Goal: Task Accomplishment & Management: Manage account settings

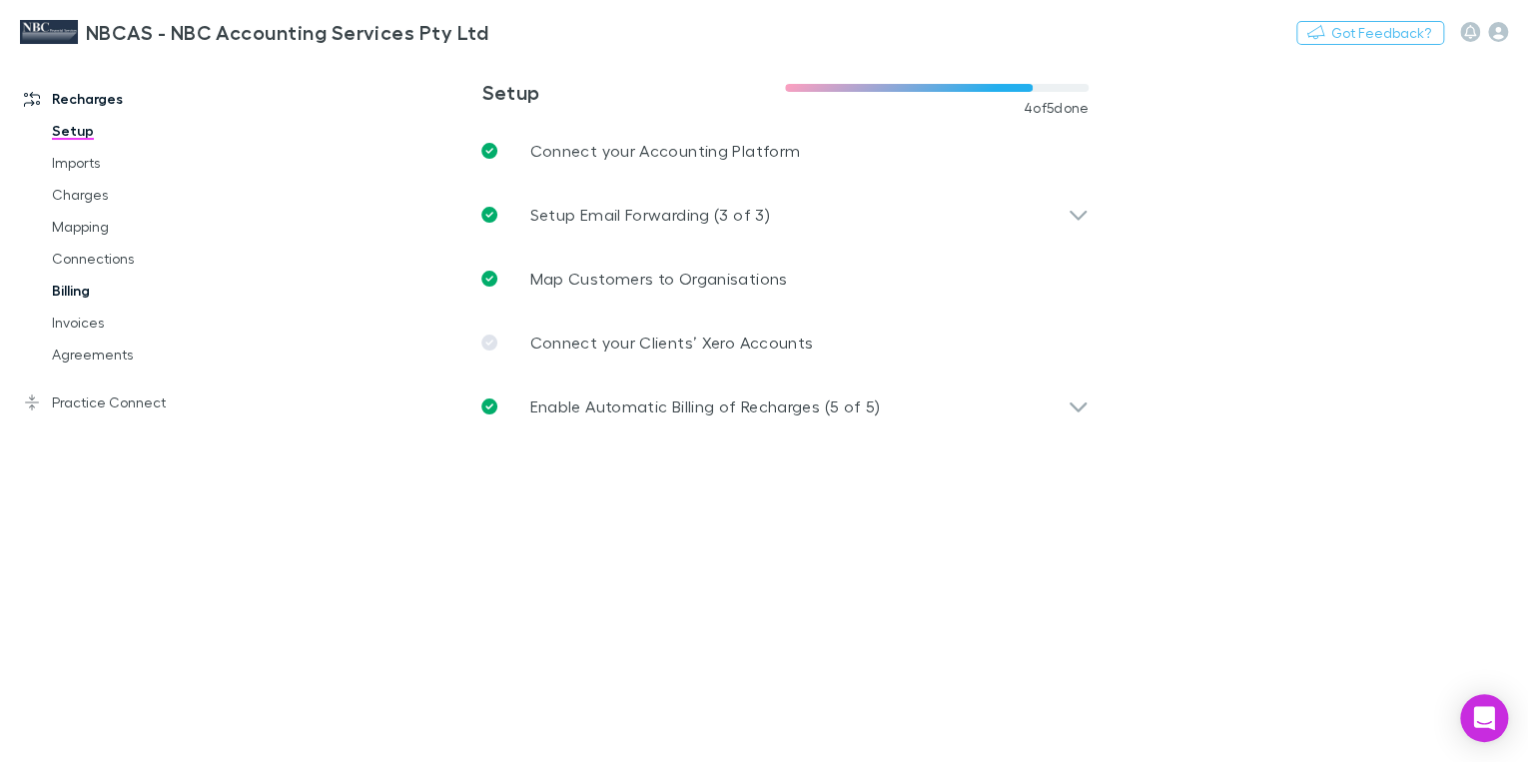
click at [87, 295] on link "Billing" at bounding box center [145, 291] width 227 height 32
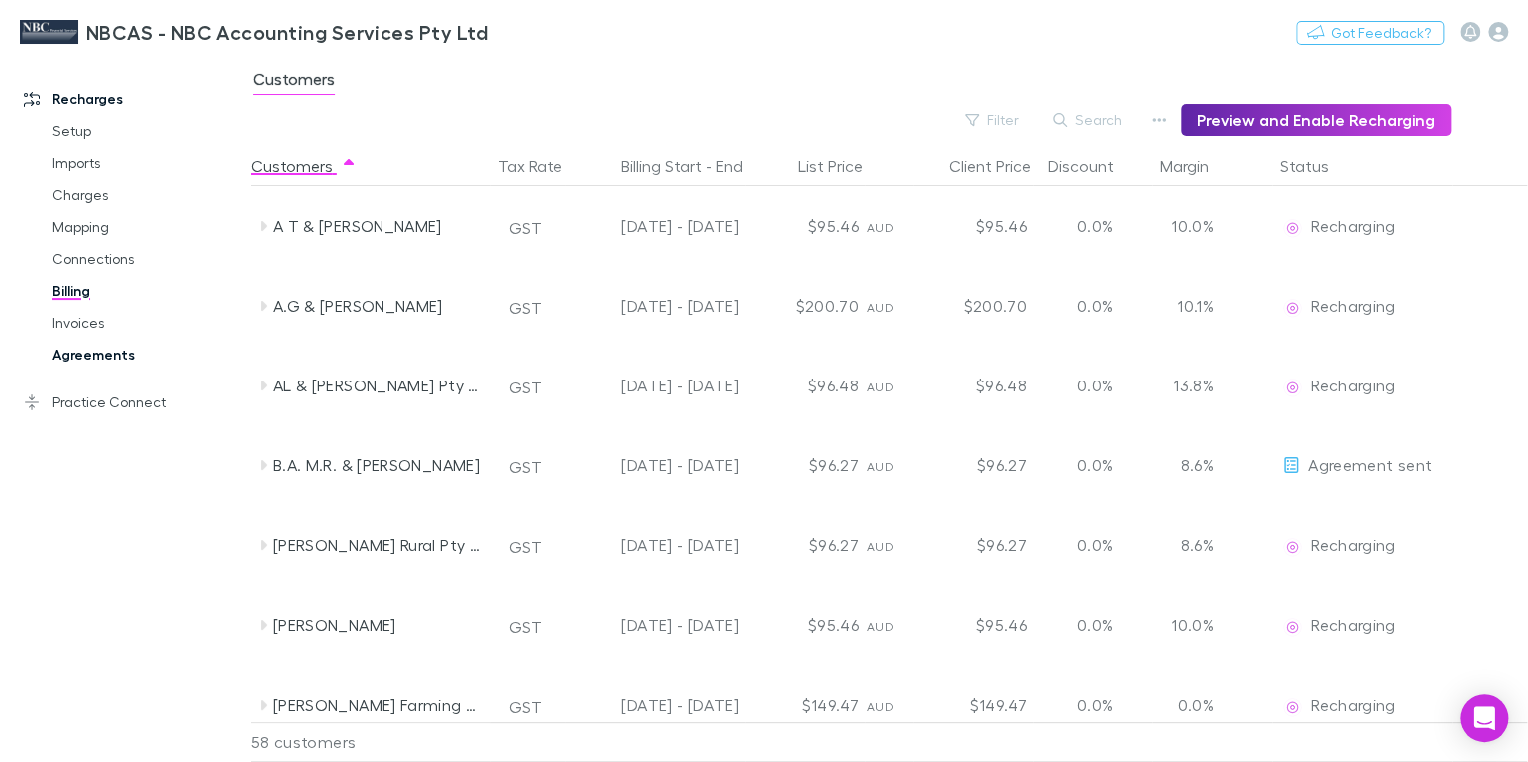
click at [88, 352] on link "Agreements" at bounding box center [145, 355] width 227 height 32
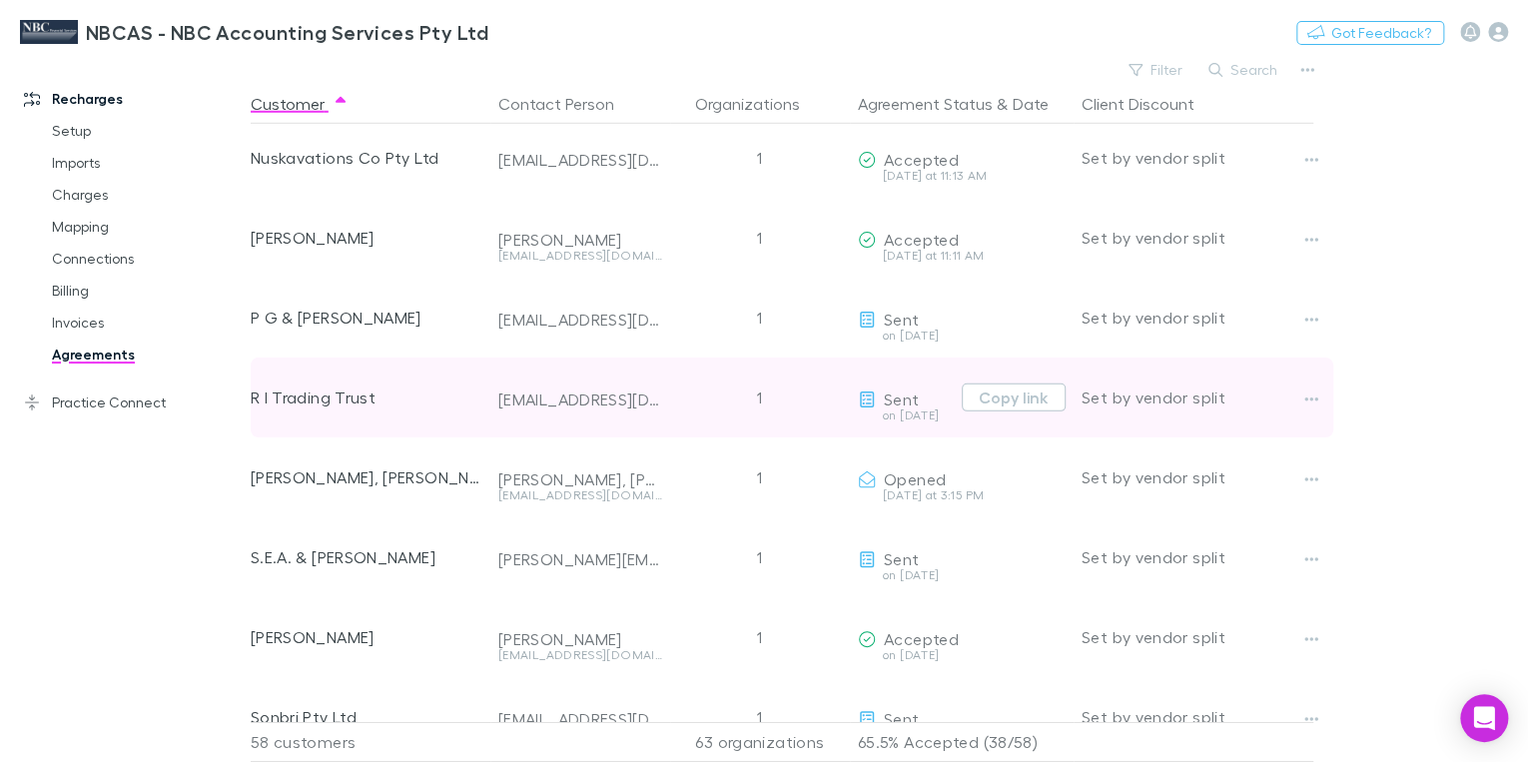
scroll to position [2956, 0]
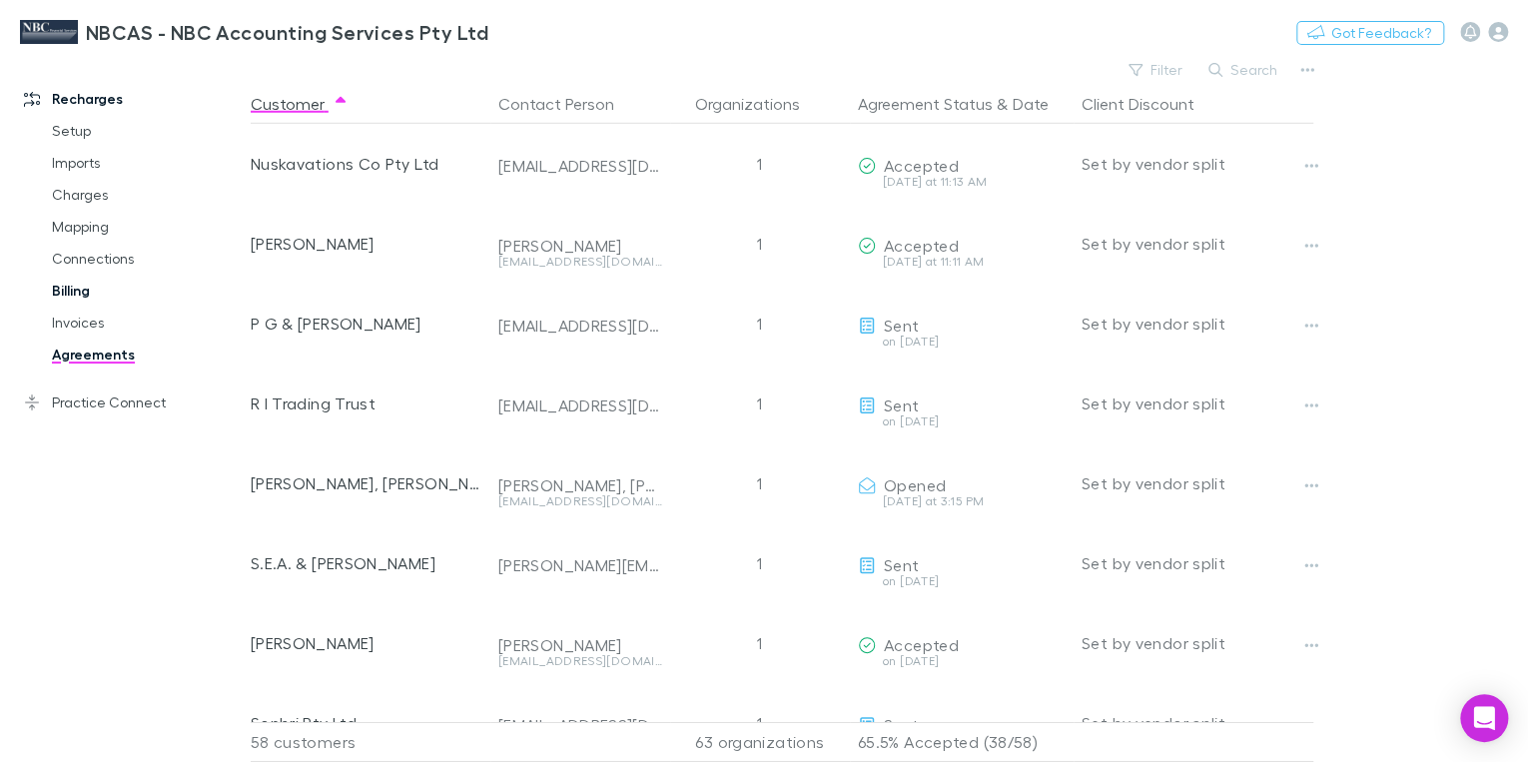
click at [78, 292] on link "Billing" at bounding box center [145, 291] width 227 height 32
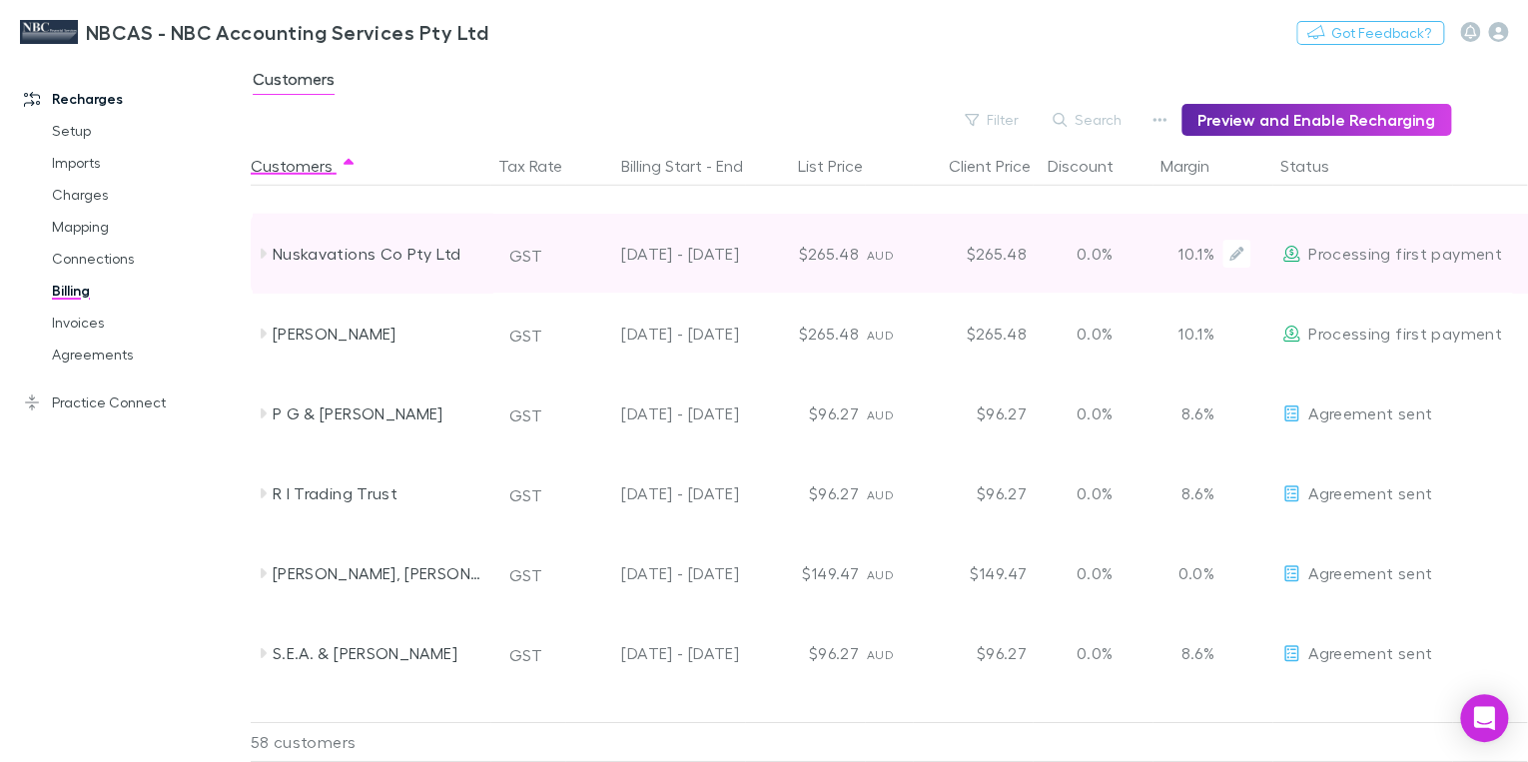
scroll to position [3036, 0]
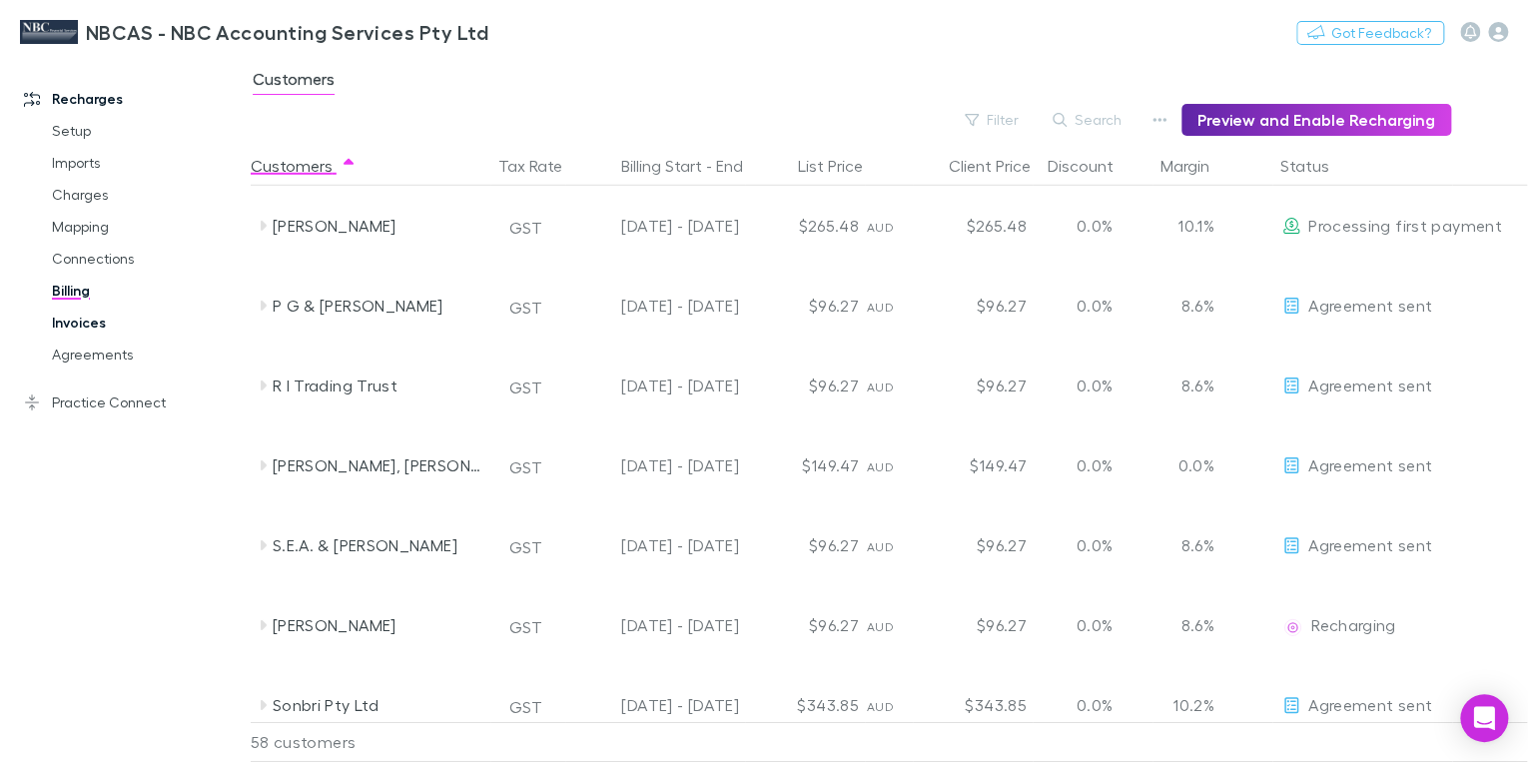
click at [96, 327] on link "Invoices" at bounding box center [145, 323] width 227 height 32
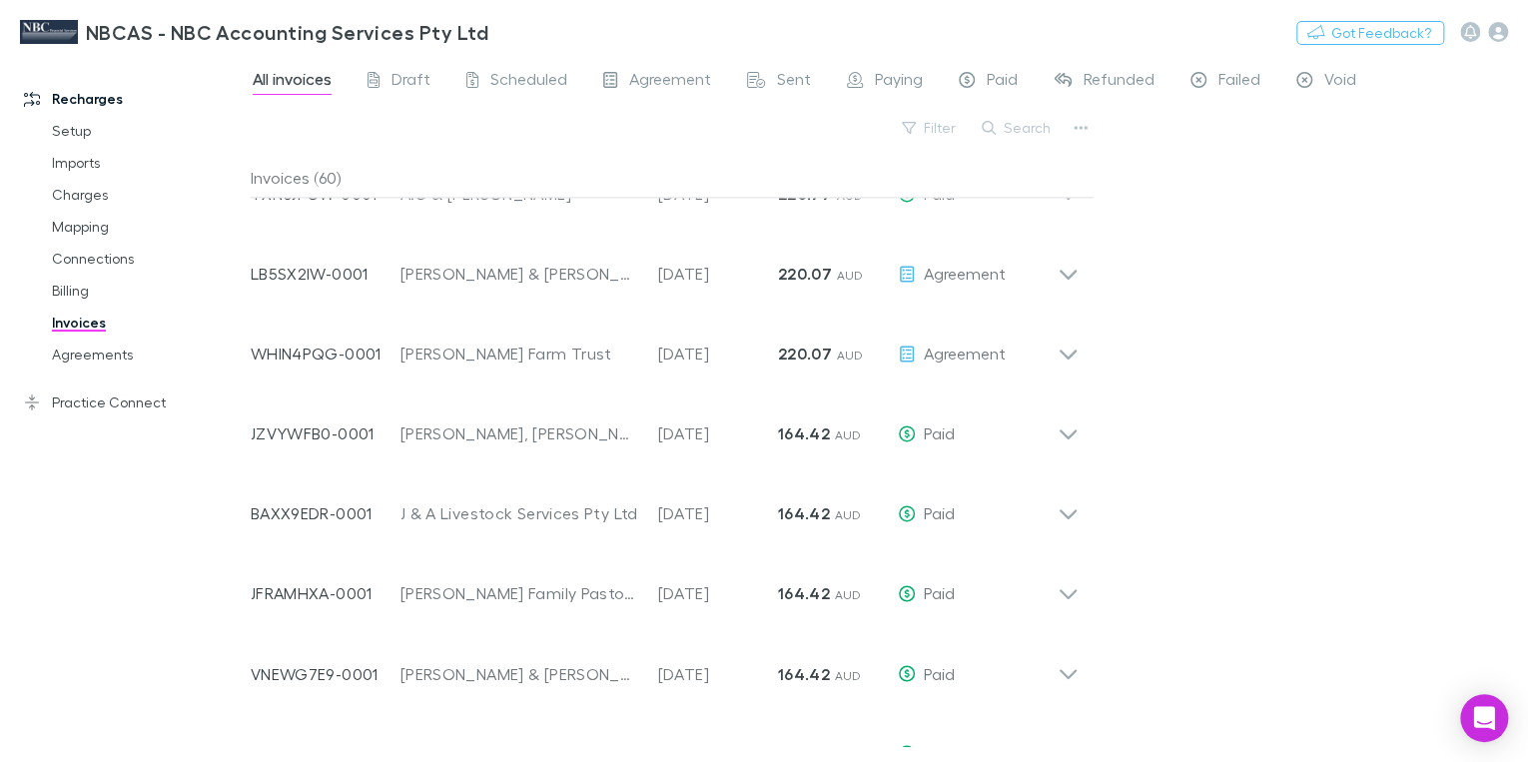
scroll to position [1438, 0]
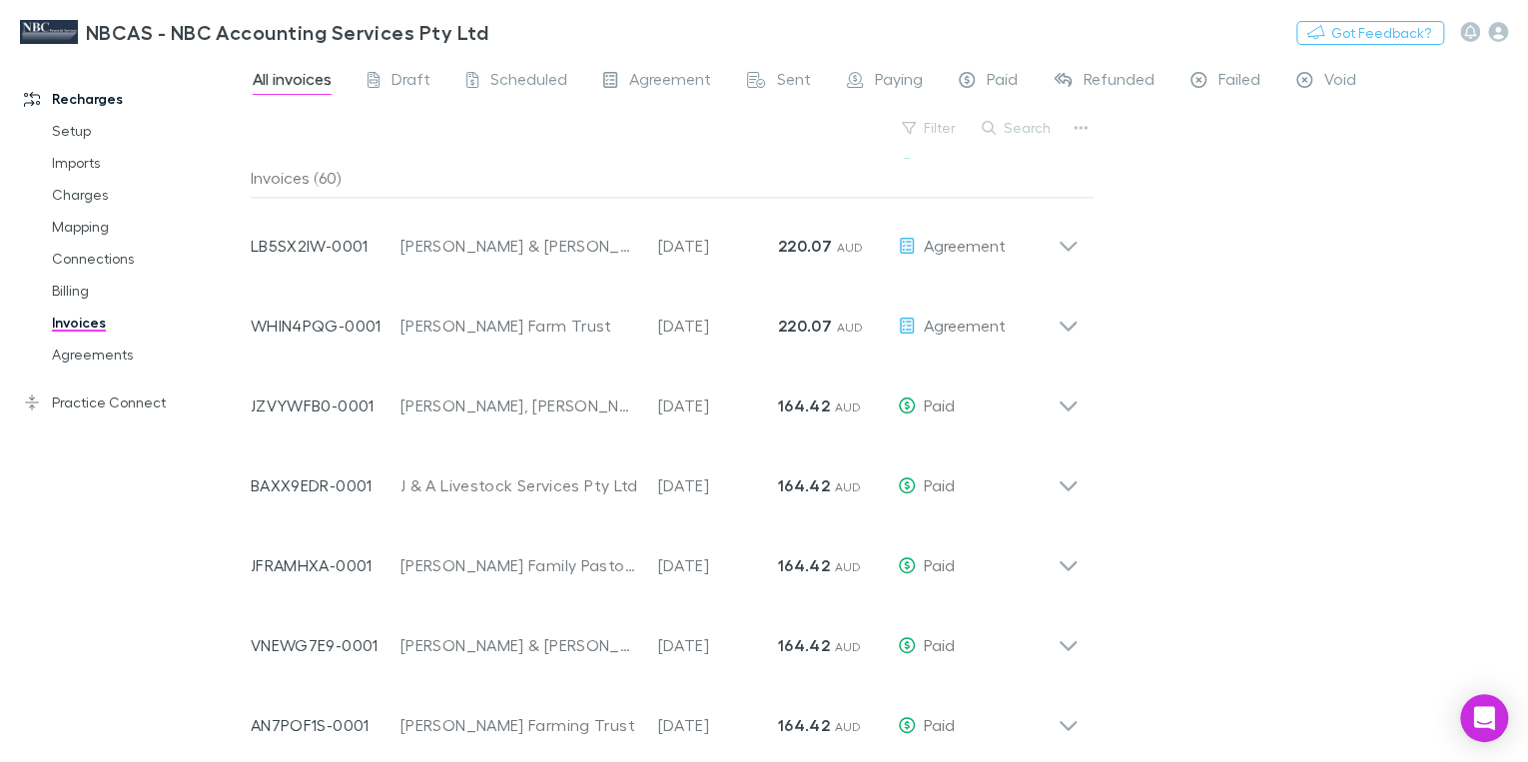
click at [83, 324] on link "Invoices" at bounding box center [145, 323] width 227 height 32
click at [783, 84] on span "Sent" at bounding box center [794, 82] width 34 height 26
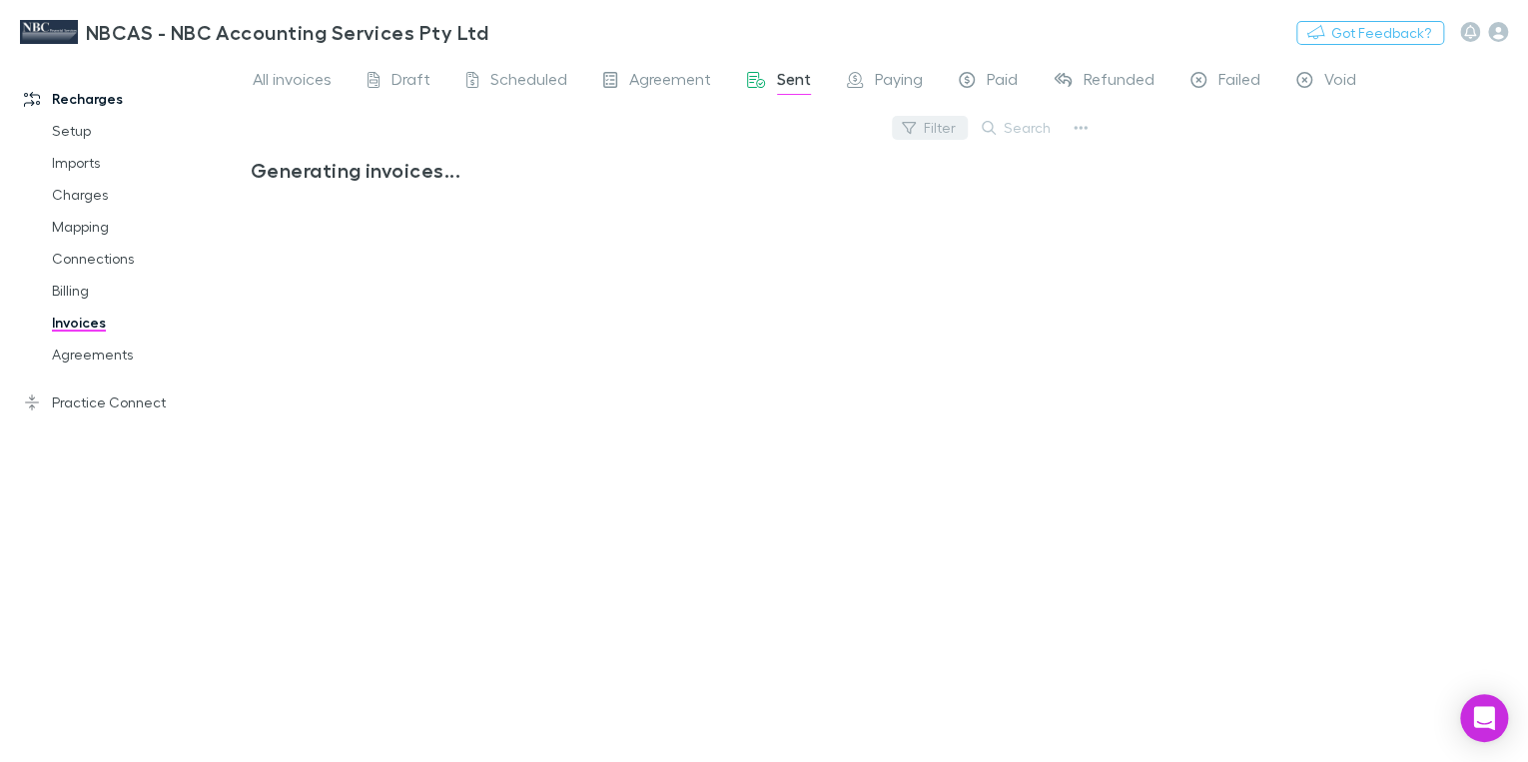
click at [949, 139] on button "Filter" at bounding box center [930, 128] width 76 height 24
click at [1039, 136] on div at bounding box center [764, 381] width 1528 height 762
click at [1031, 125] on button "Search" at bounding box center [1017, 128] width 91 height 24
click at [954, 130] on input "*****" at bounding box center [983, 128] width 100 height 28
type input "****"
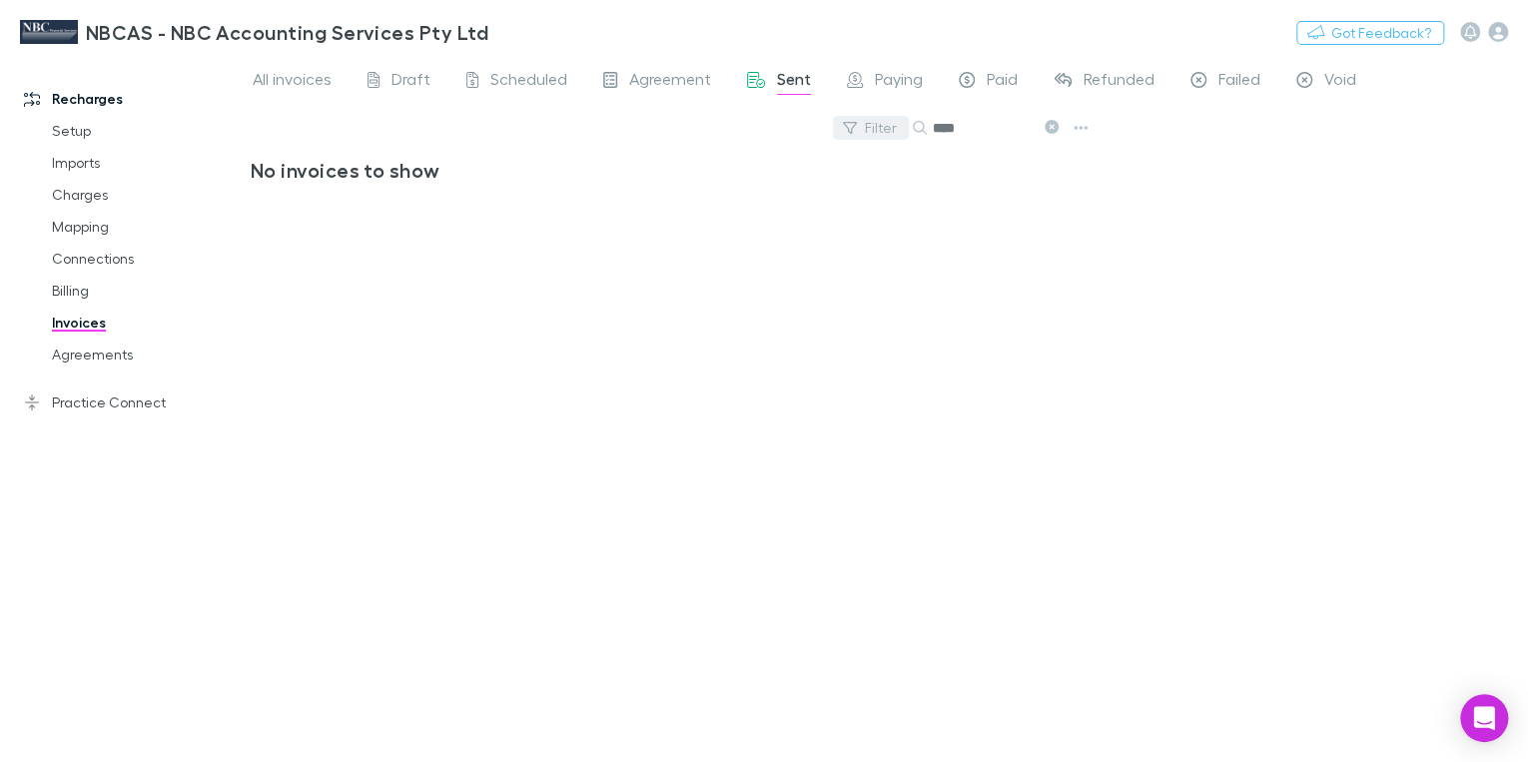
click at [855, 124] on icon "button" at bounding box center [850, 128] width 14 height 14
click at [1291, 319] on div at bounding box center [764, 381] width 1528 height 762
click at [279, 81] on span "All invoices" at bounding box center [292, 82] width 79 height 26
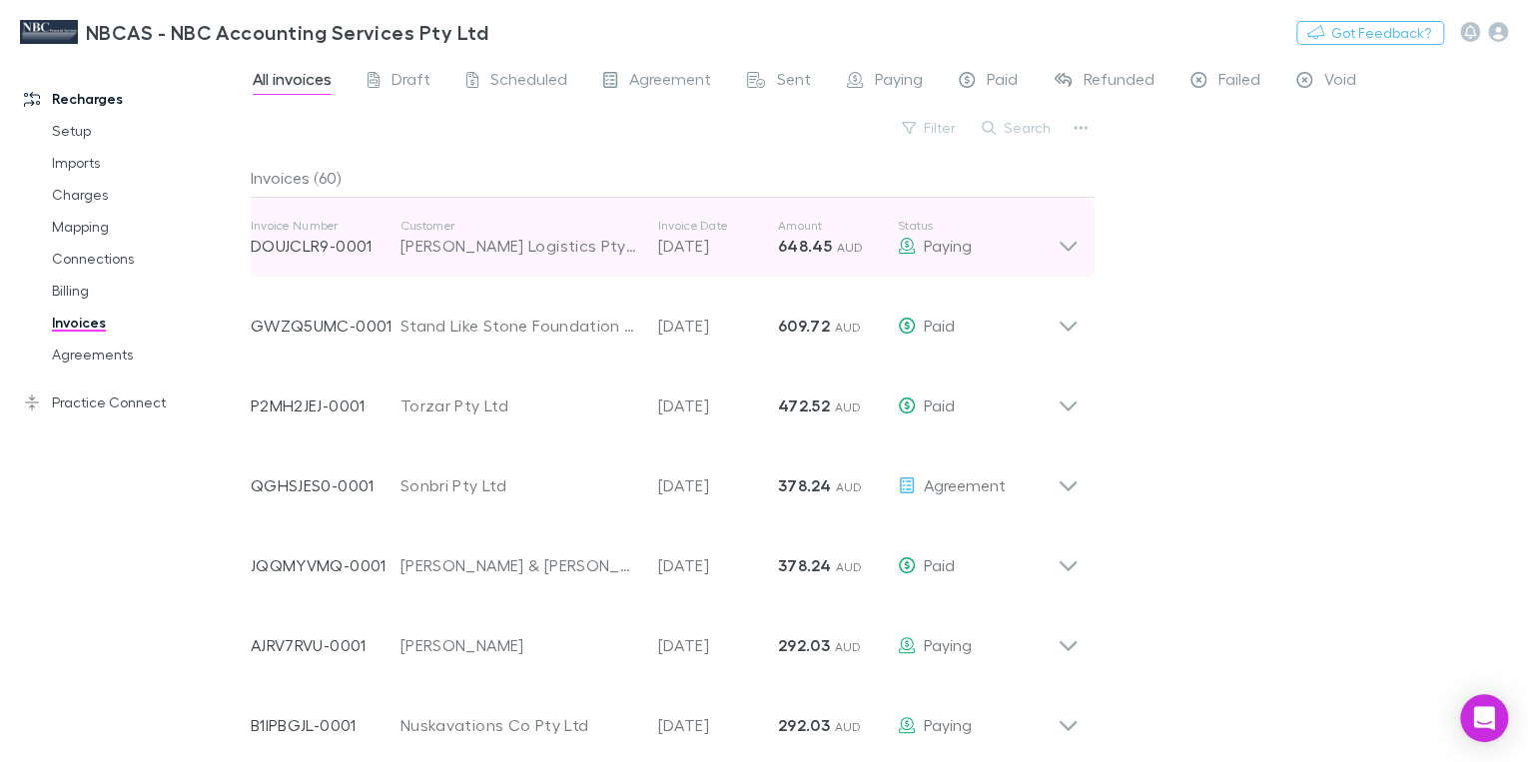
click at [428, 230] on p "Customer" at bounding box center [519, 226] width 238 height 16
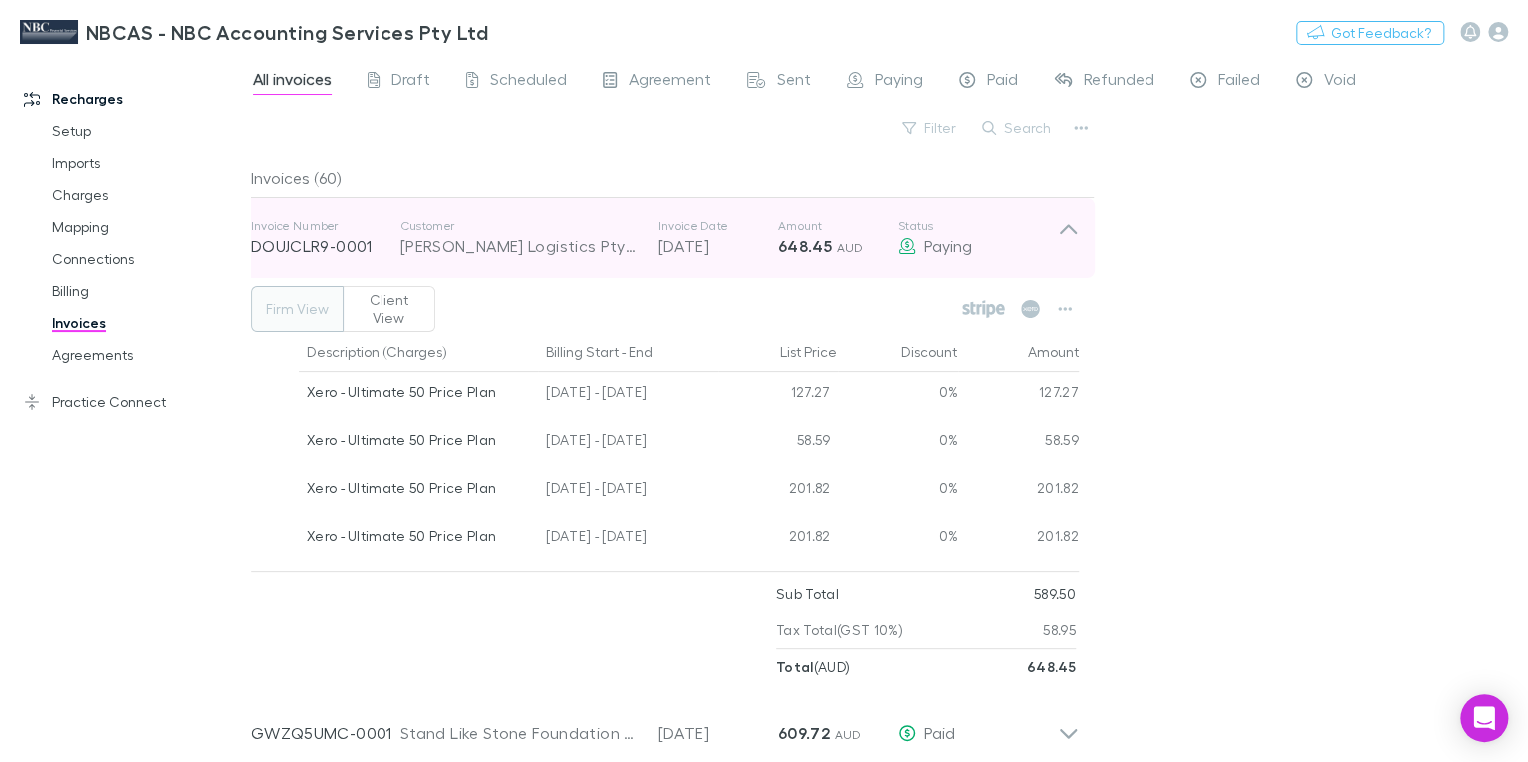
click at [428, 230] on p "Customer" at bounding box center [519, 226] width 238 height 16
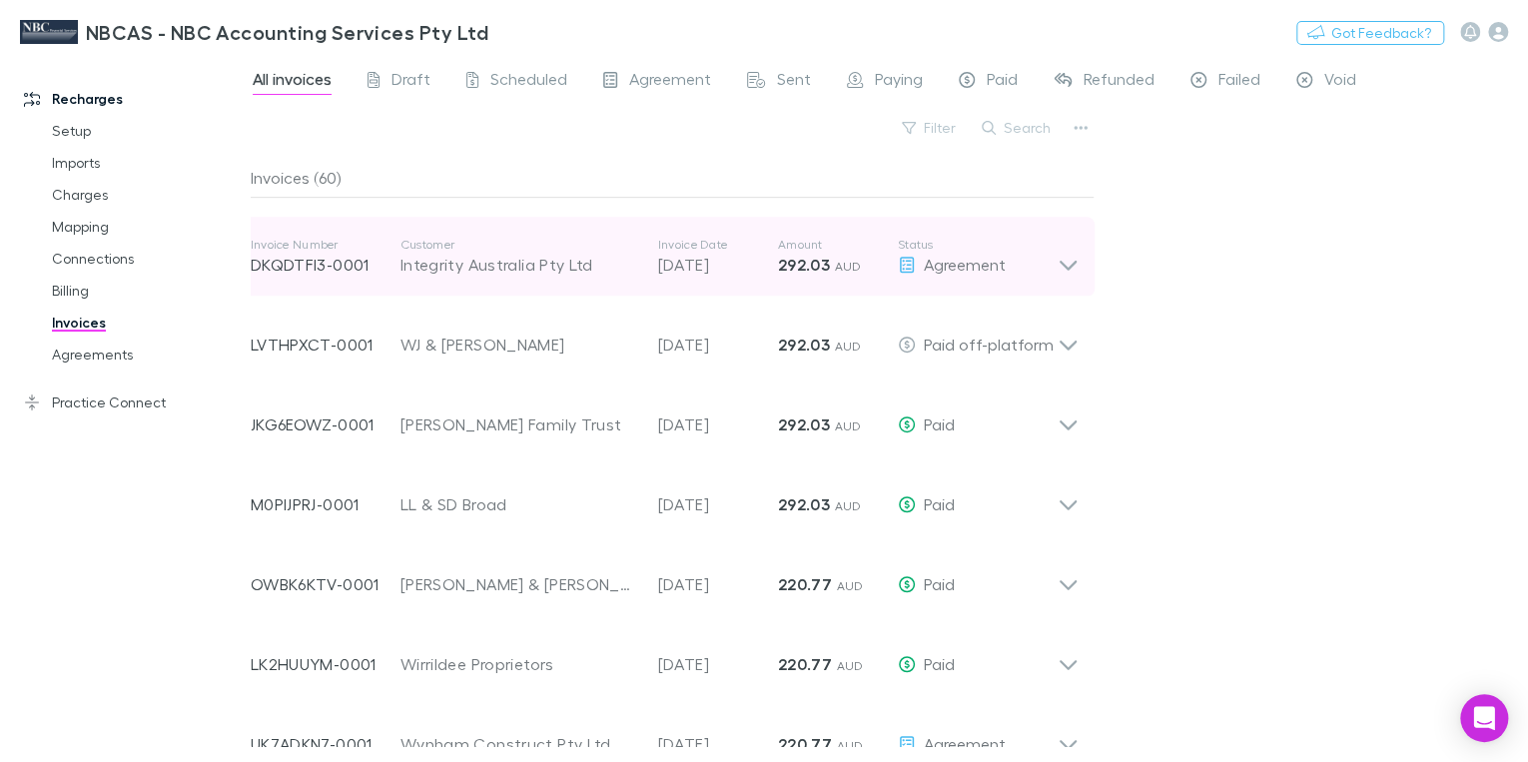
scroll to position [559, 0]
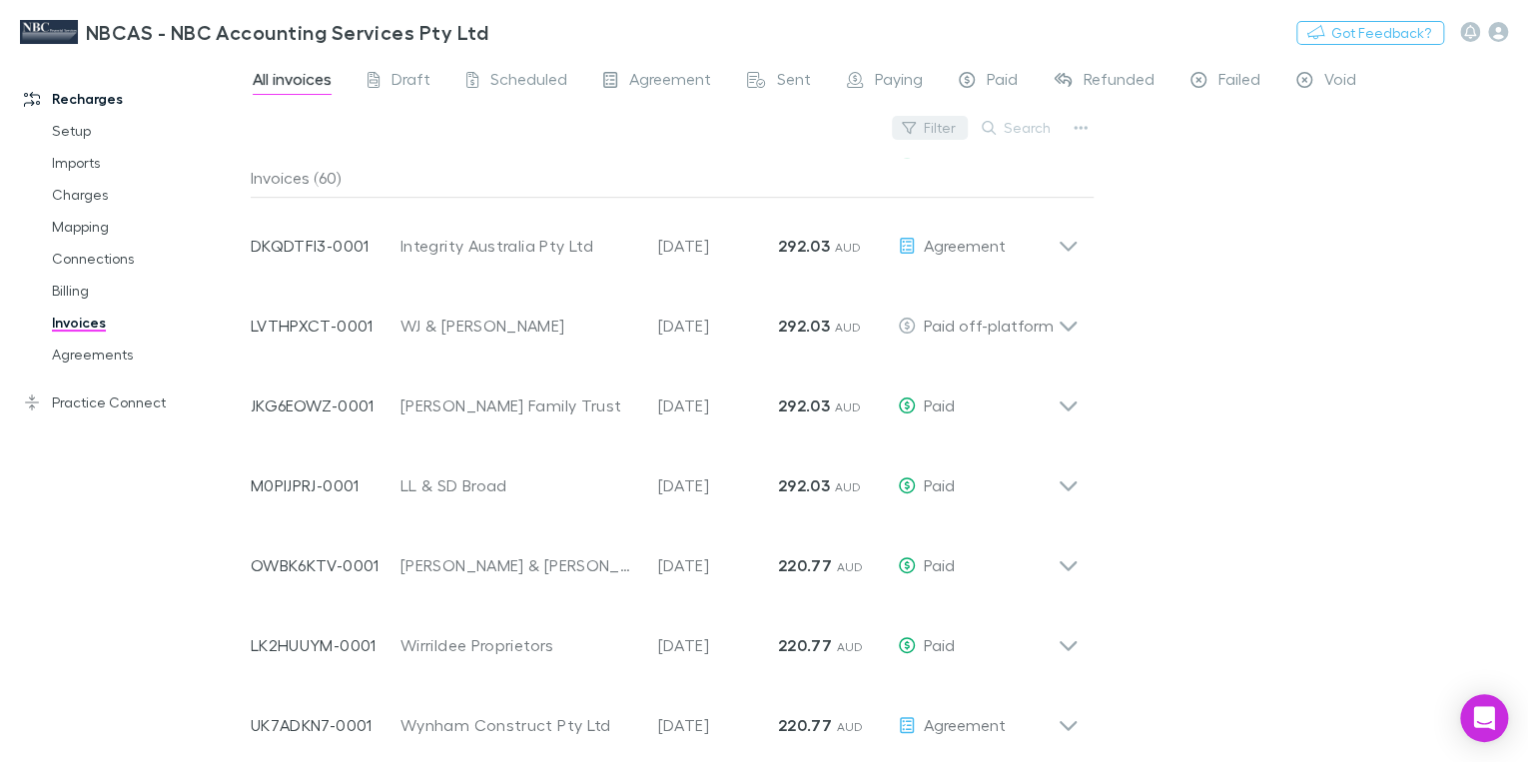
click at [941, 123] on button "Filter" at bounding box center [930, 128] width 76 height 24
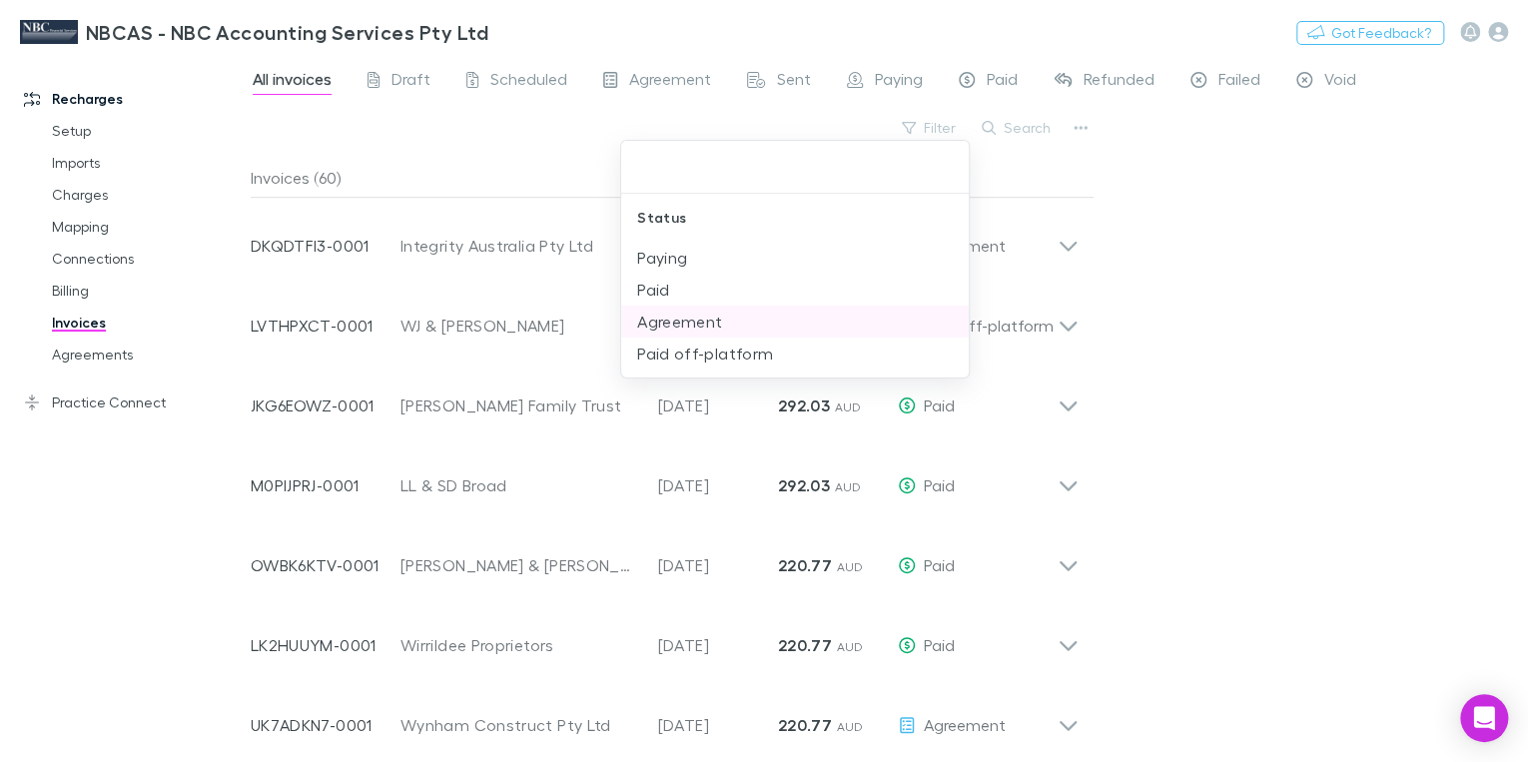
click at [649, 322] on li "Agreement" at bounding box center [795, 322] width 348 height 32
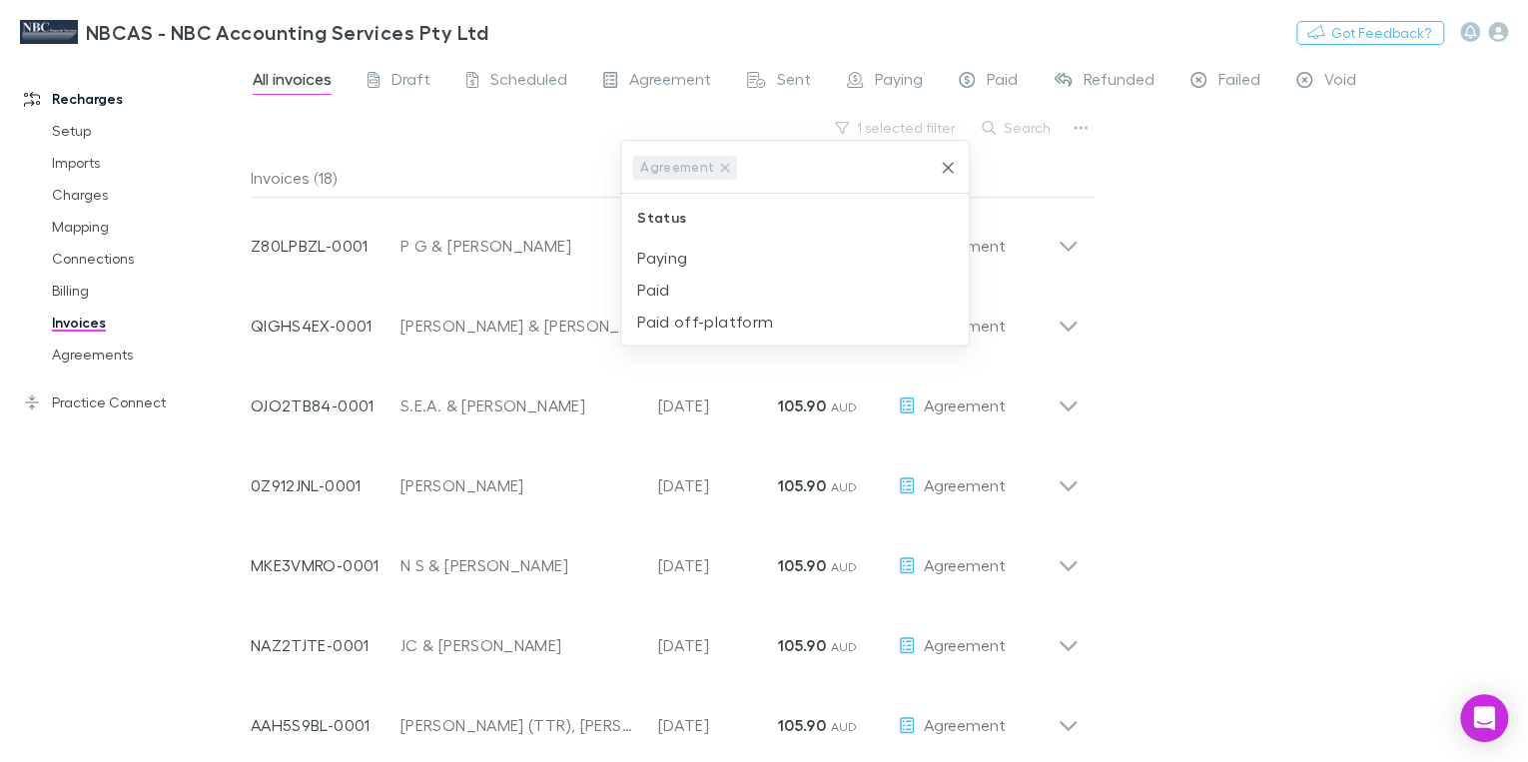
click at [940, 163] on icon "Clear" at bounding box center [948, 168] width 20 height 20
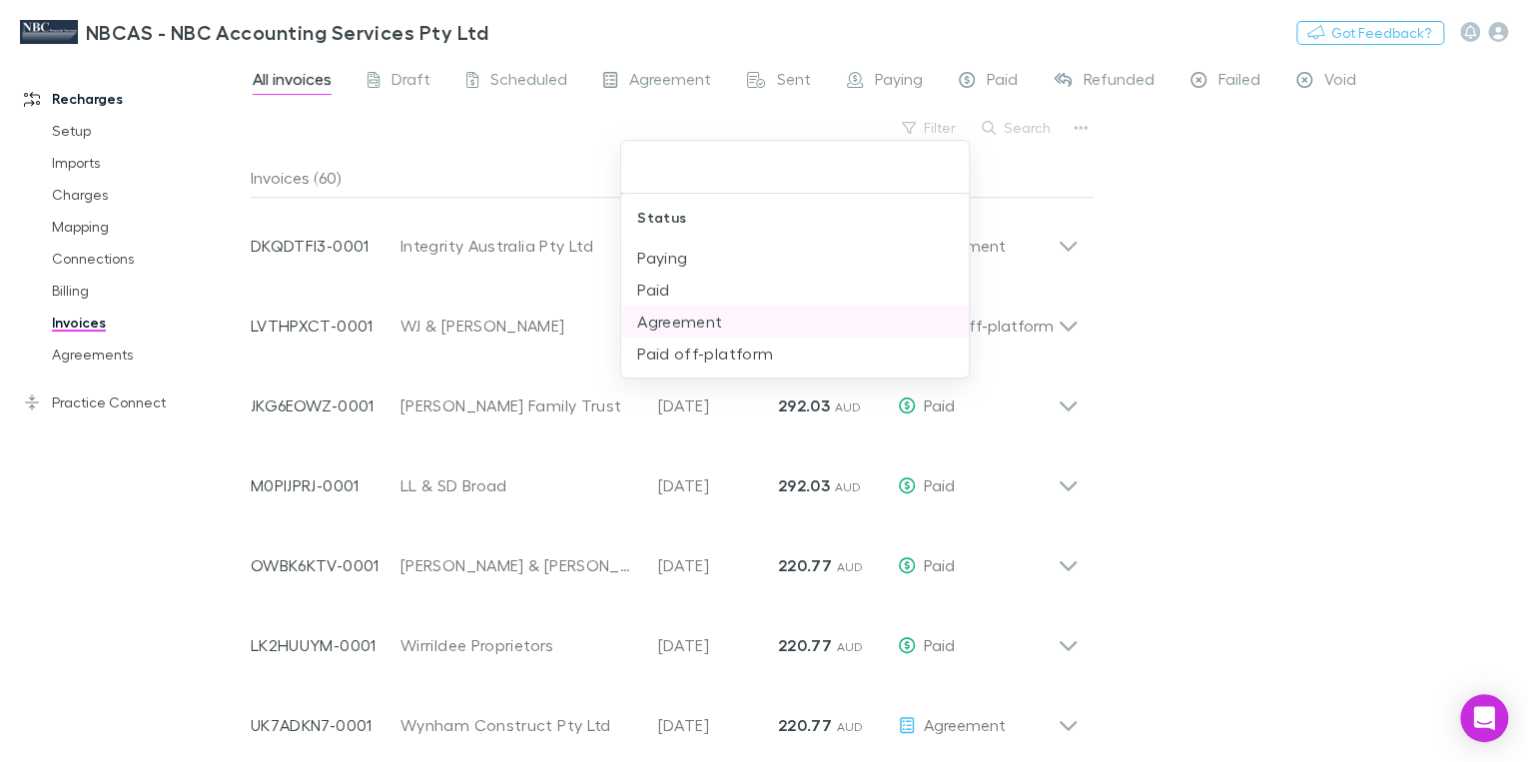
click at [682, 320] on li "Agreement" at bounding box center [795, 322] width 348 height 32
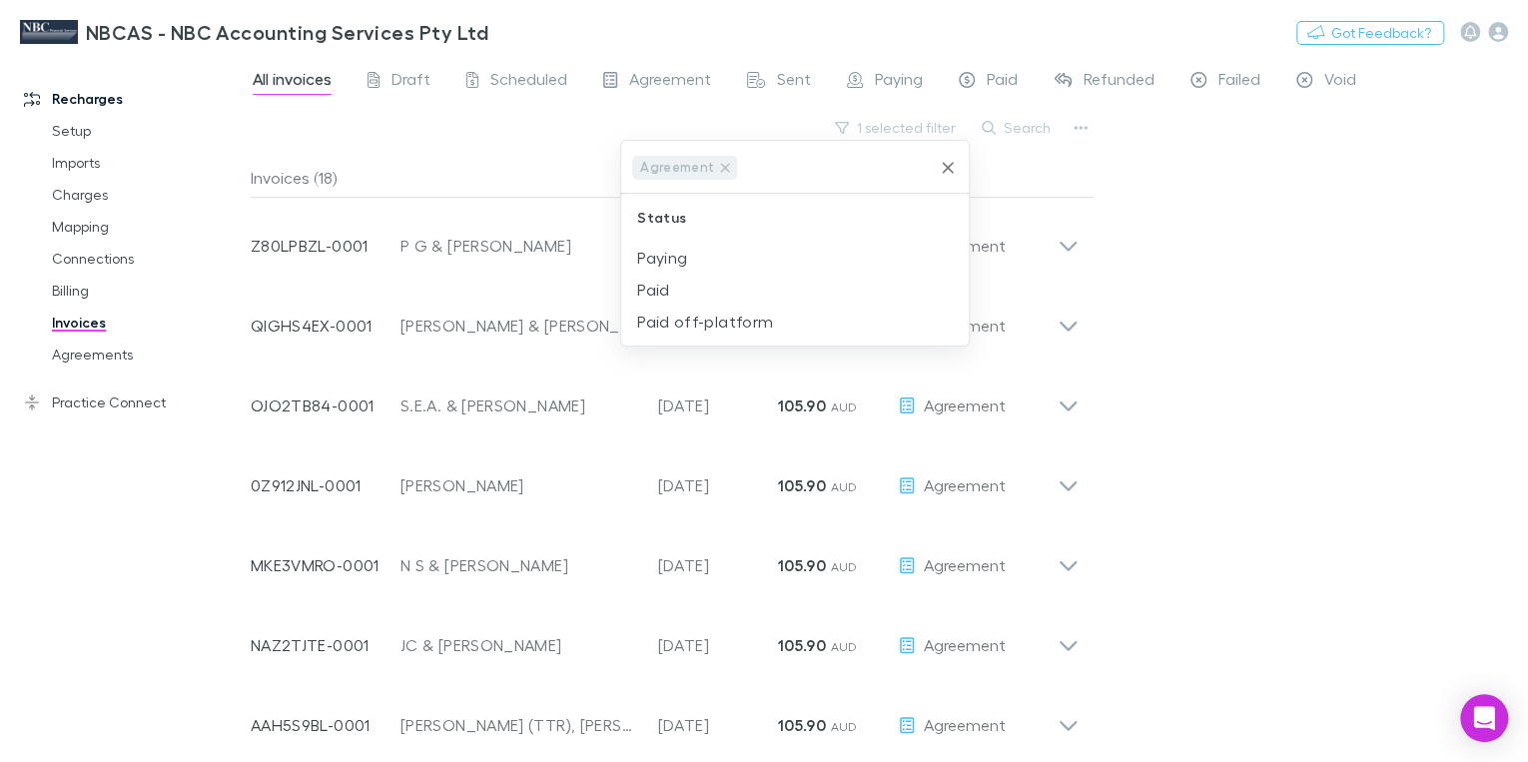
click at [1200, 219] on div at bounding box center [764, 381] width 1528 height 762
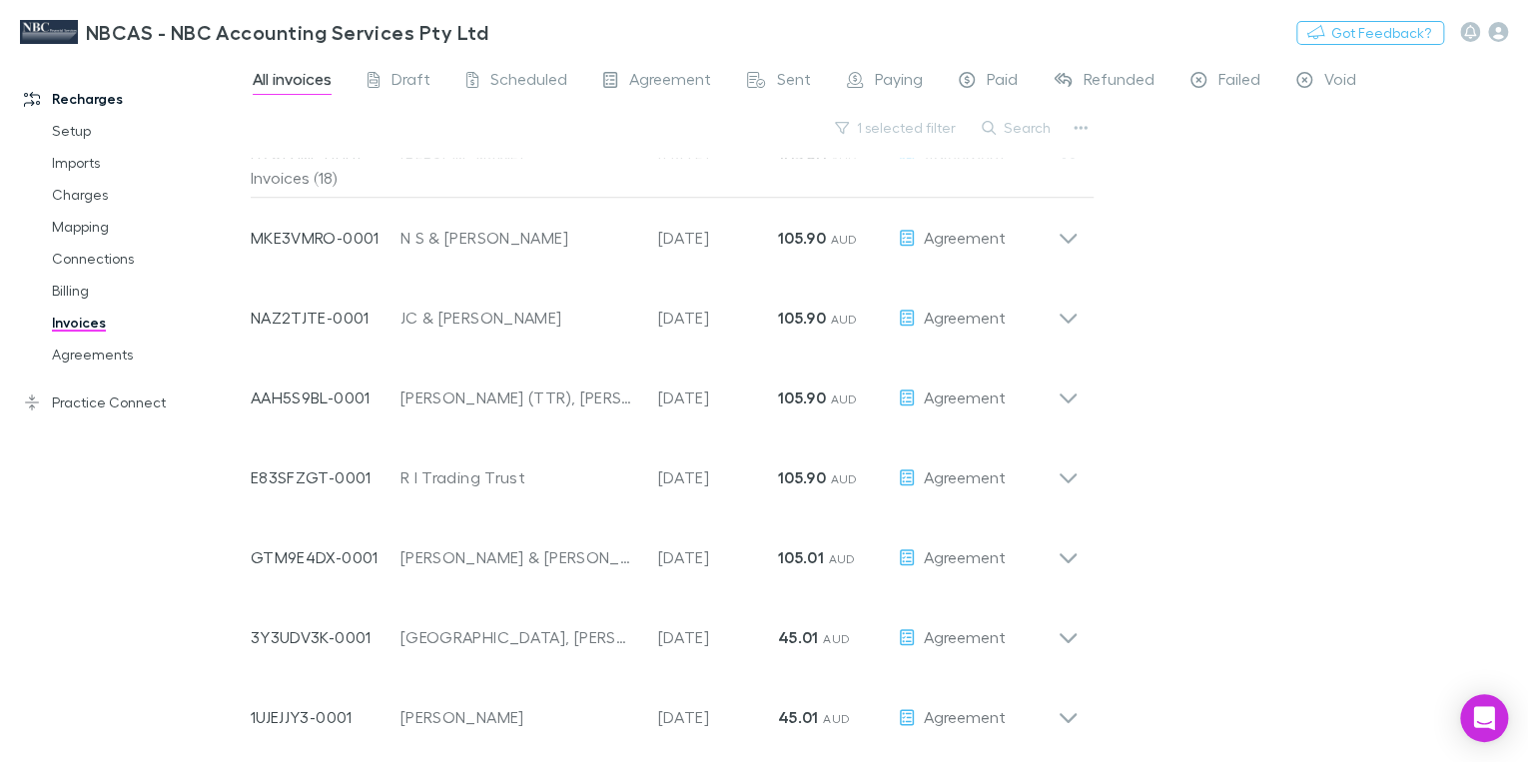
scroll to position [889, 0]
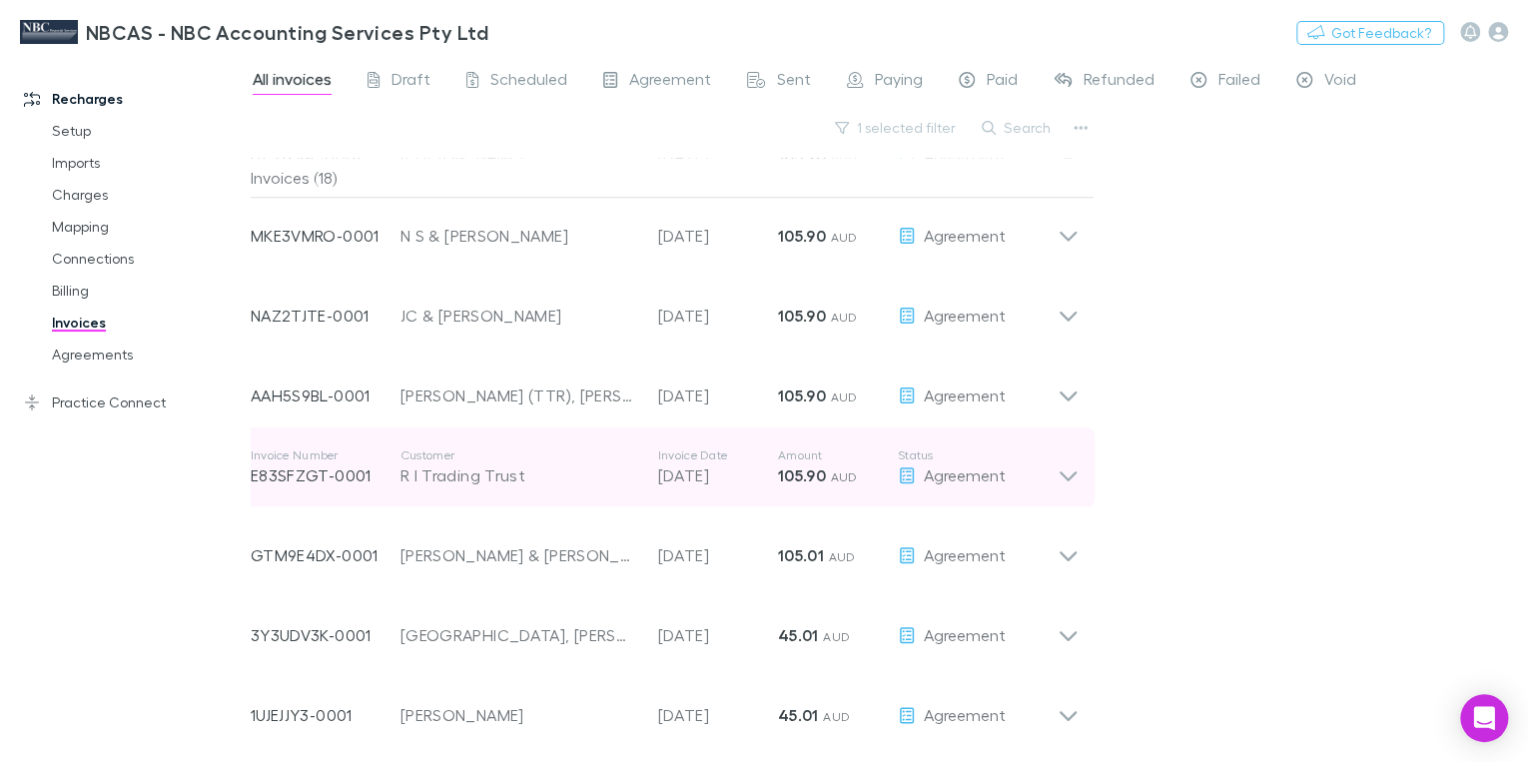
click at [1074, 471] on icon at bounding box center [1068, 476] width 17 height 10
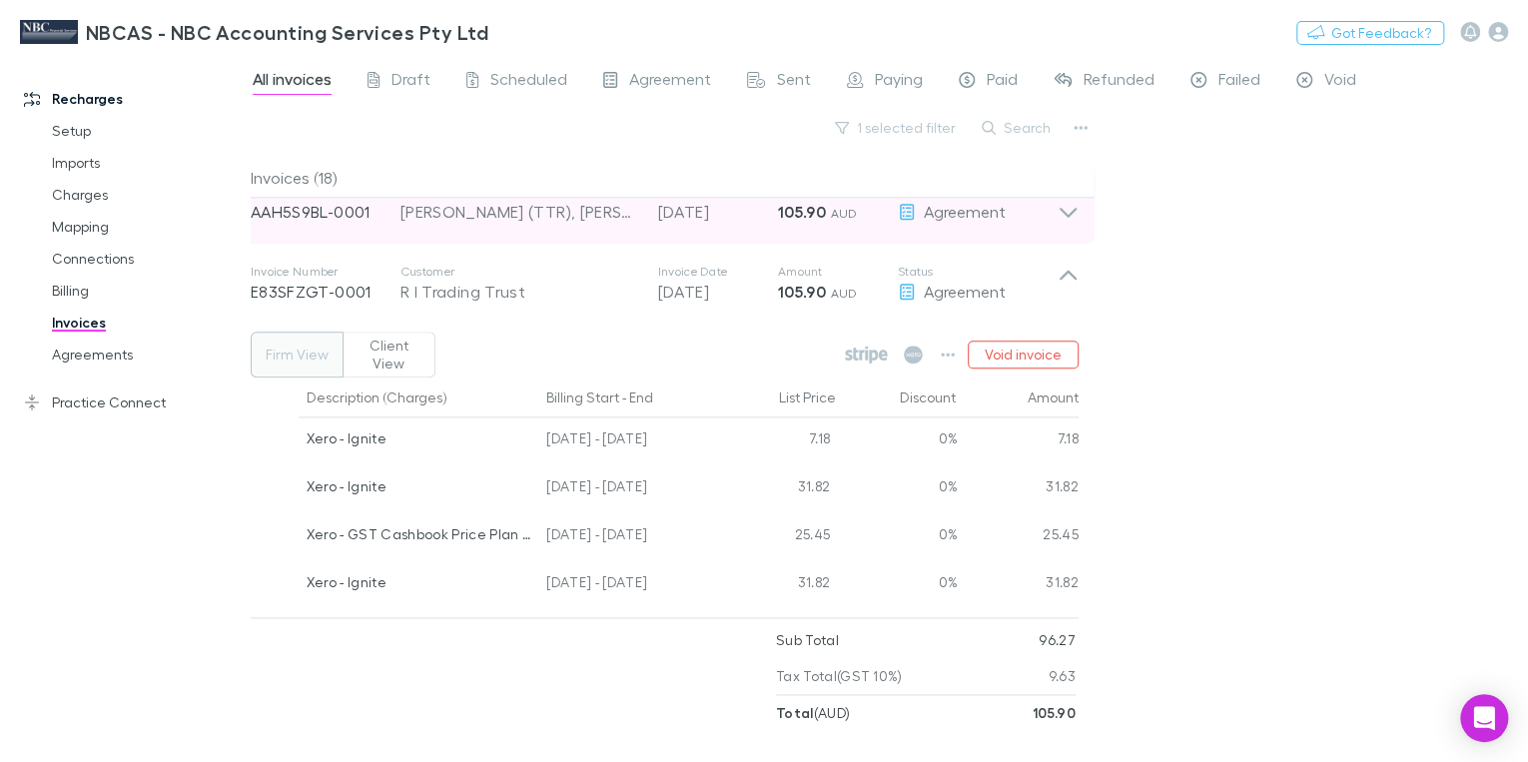
scroll to position [1049, 0]
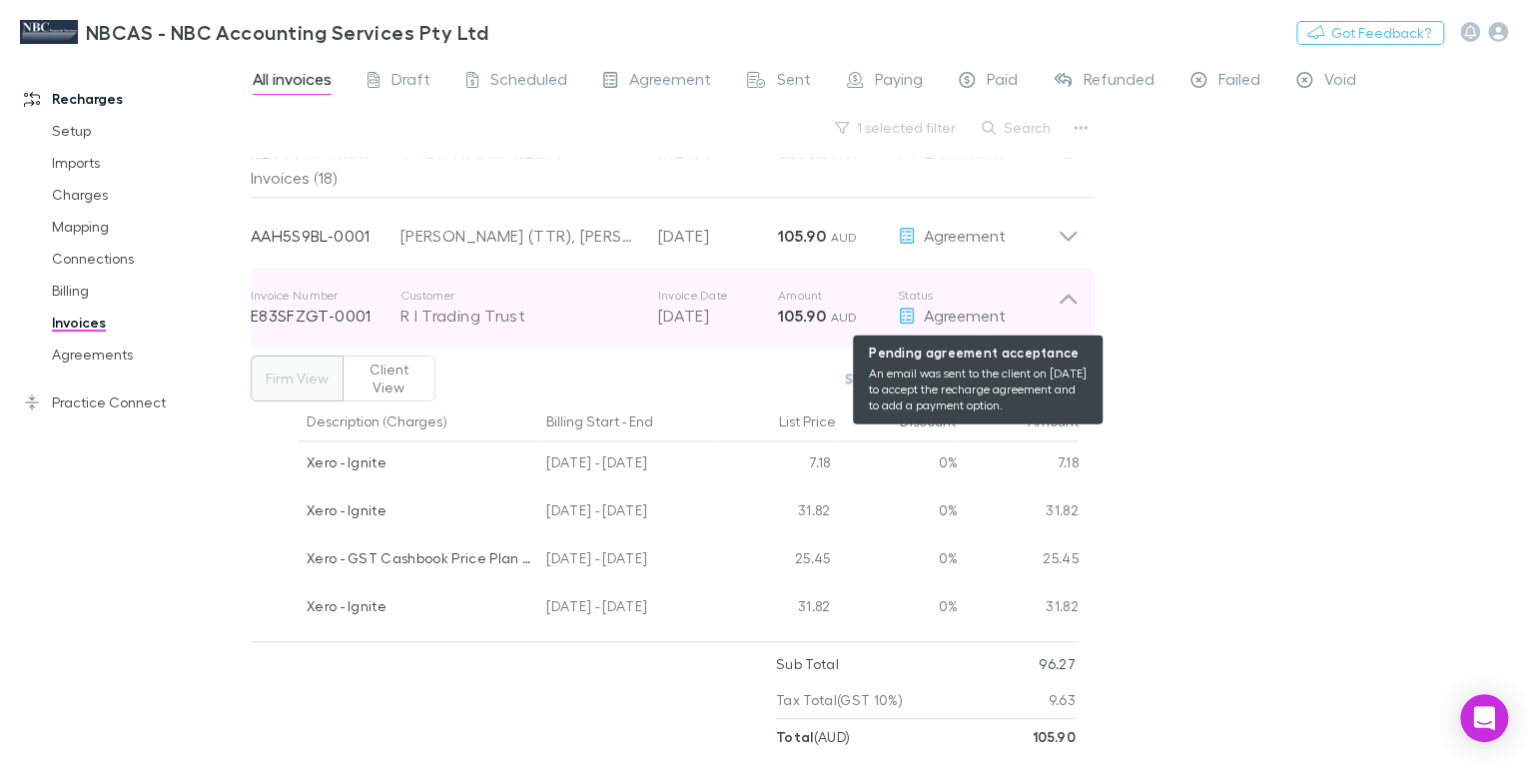
click at [955, 313] on span "Agreement" at bounding box center [965, 315] width 82 height 19
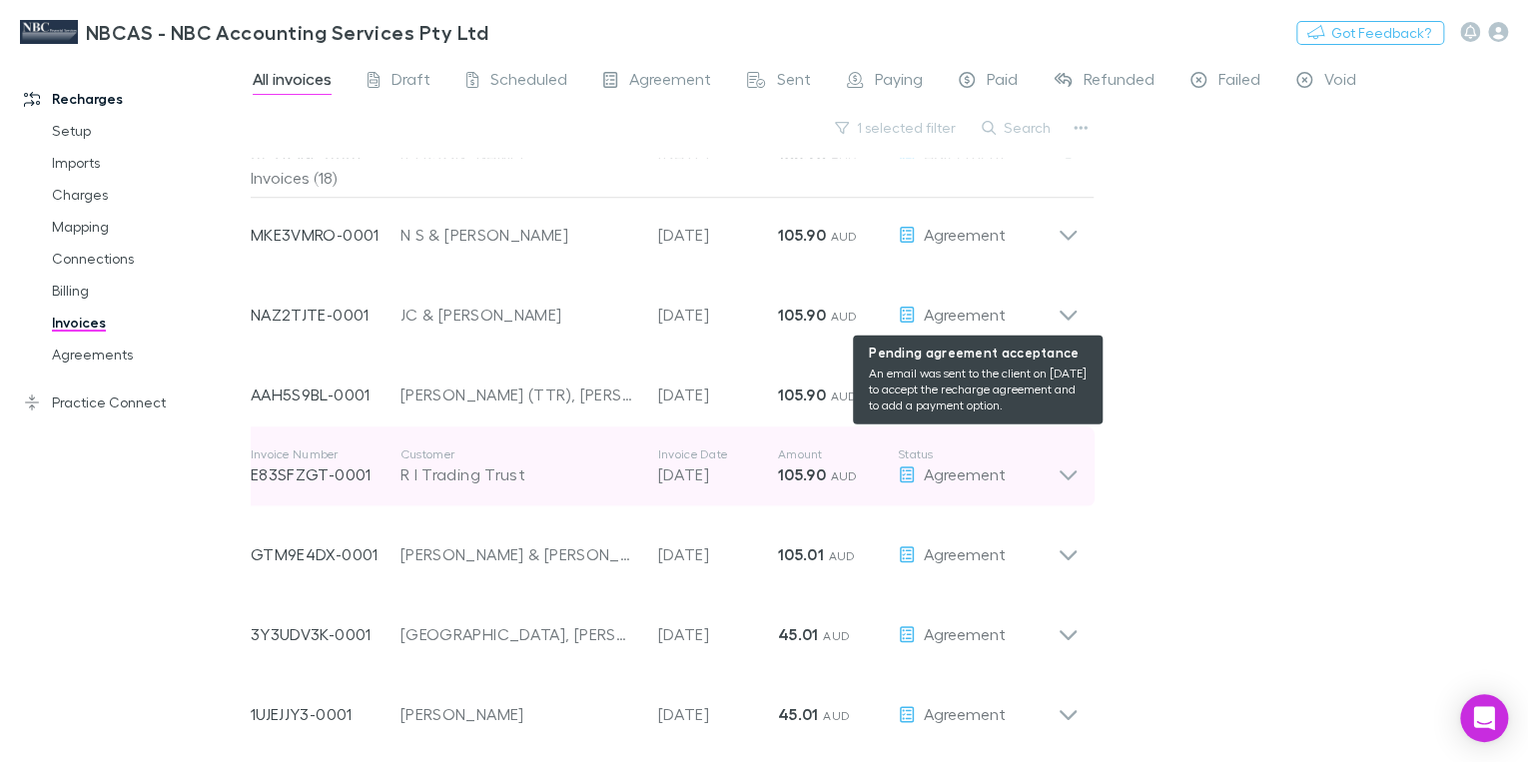
scroll to position [889, 0]
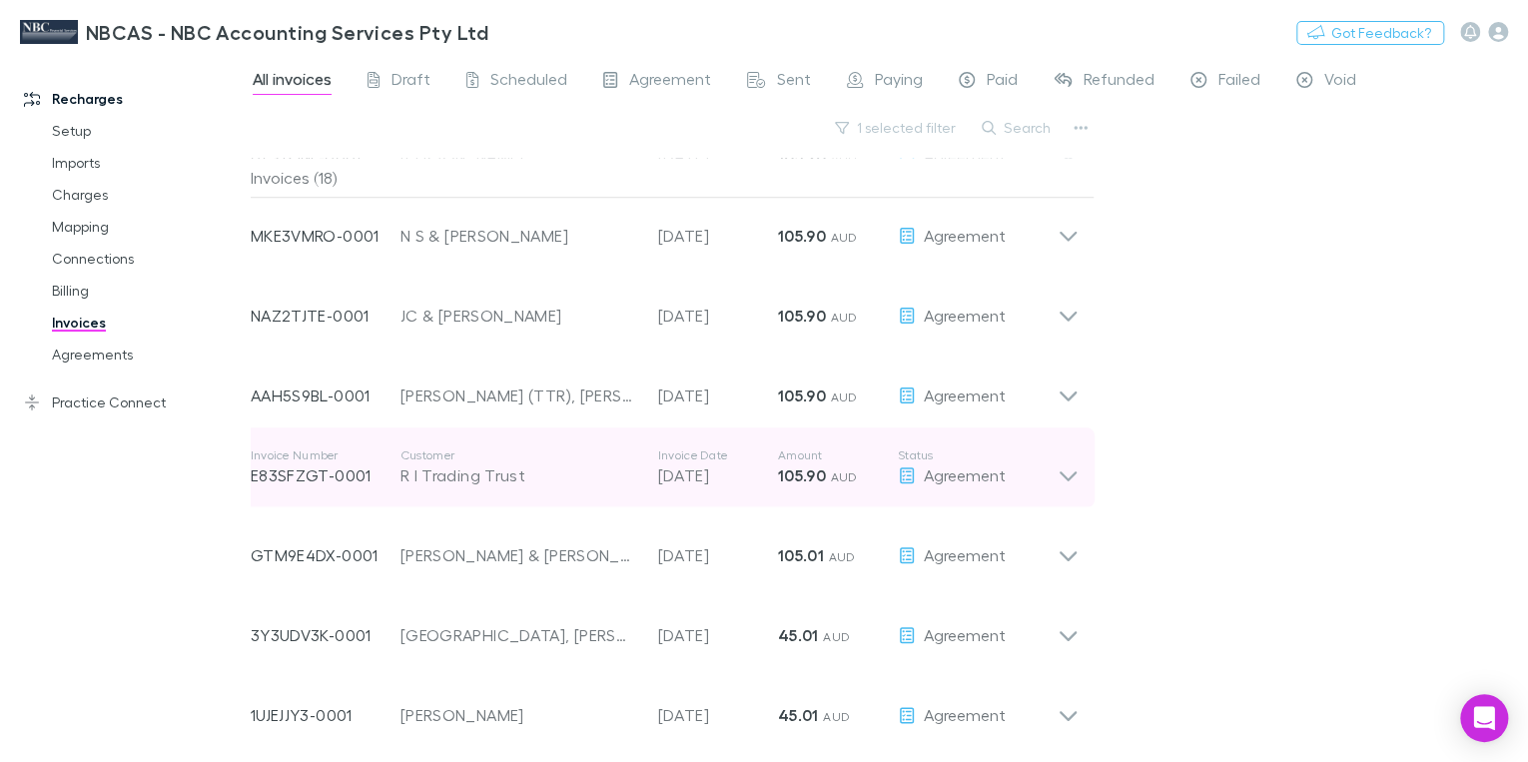
click at [289, 475] on p "E83SFZGT-0001" at bounding box center [326, 475] width 150 height 24
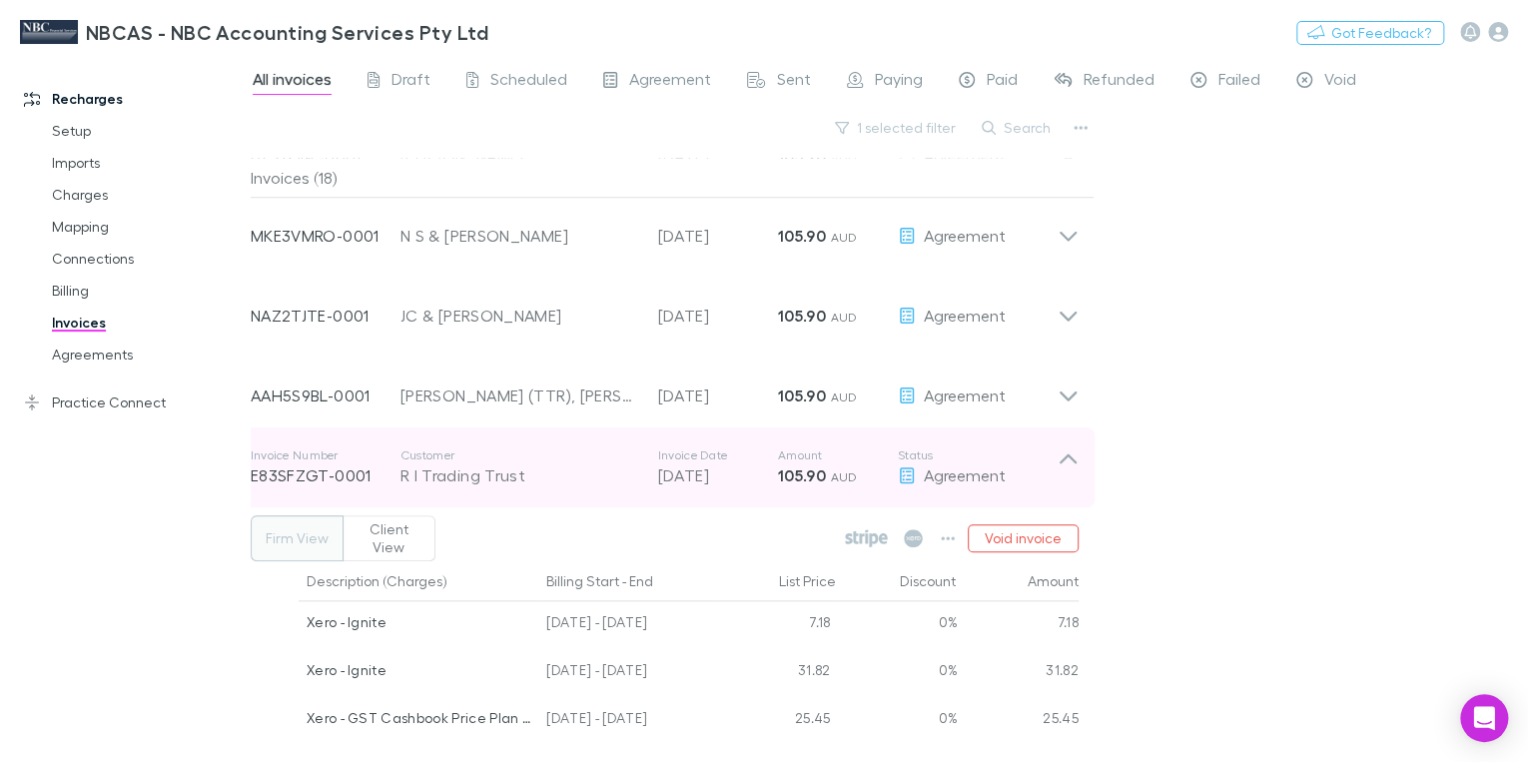
scroll to position [1049, 0]
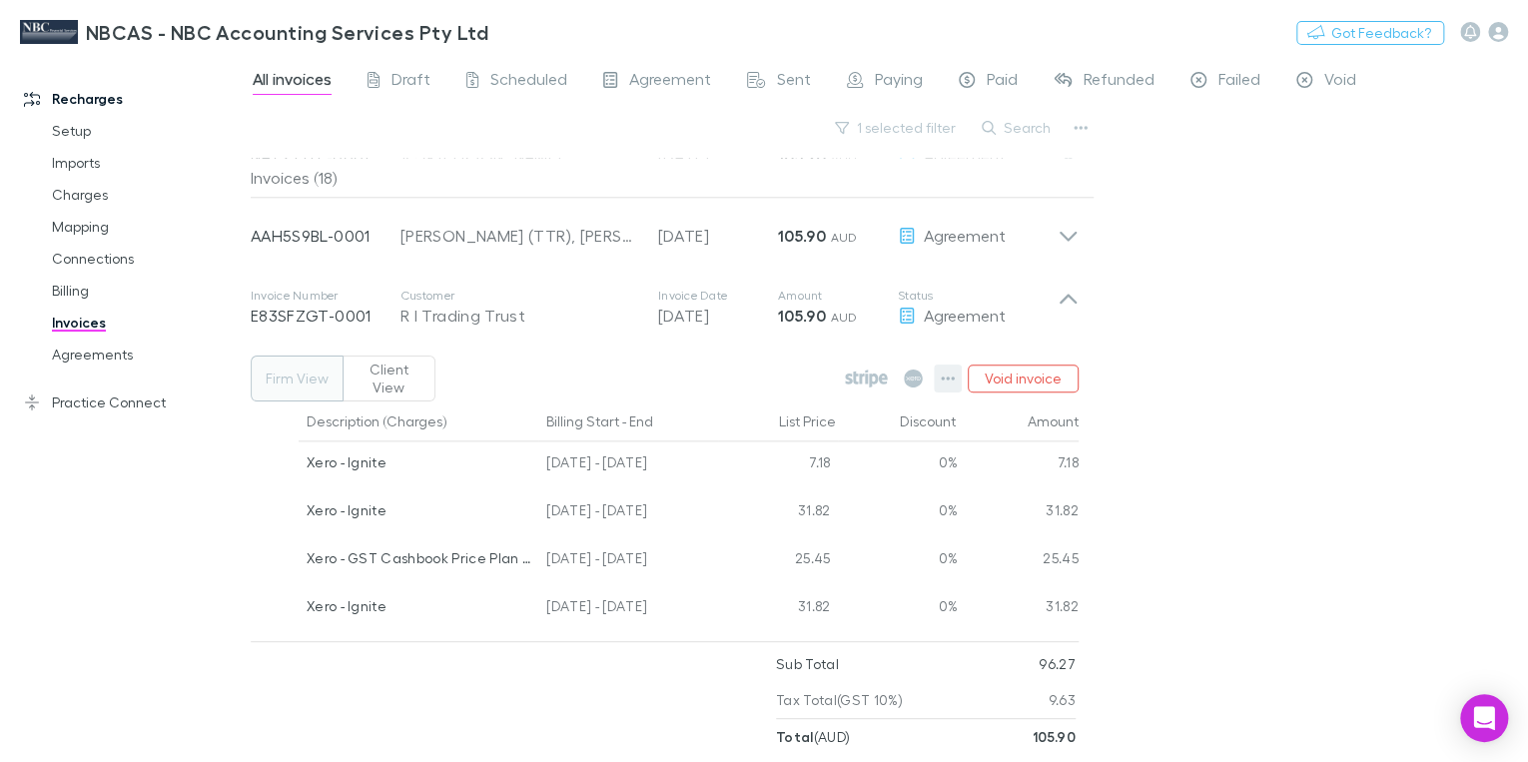
click at [951, 371] on icon "button" at bounding box center [948, 379] width 14 height 16
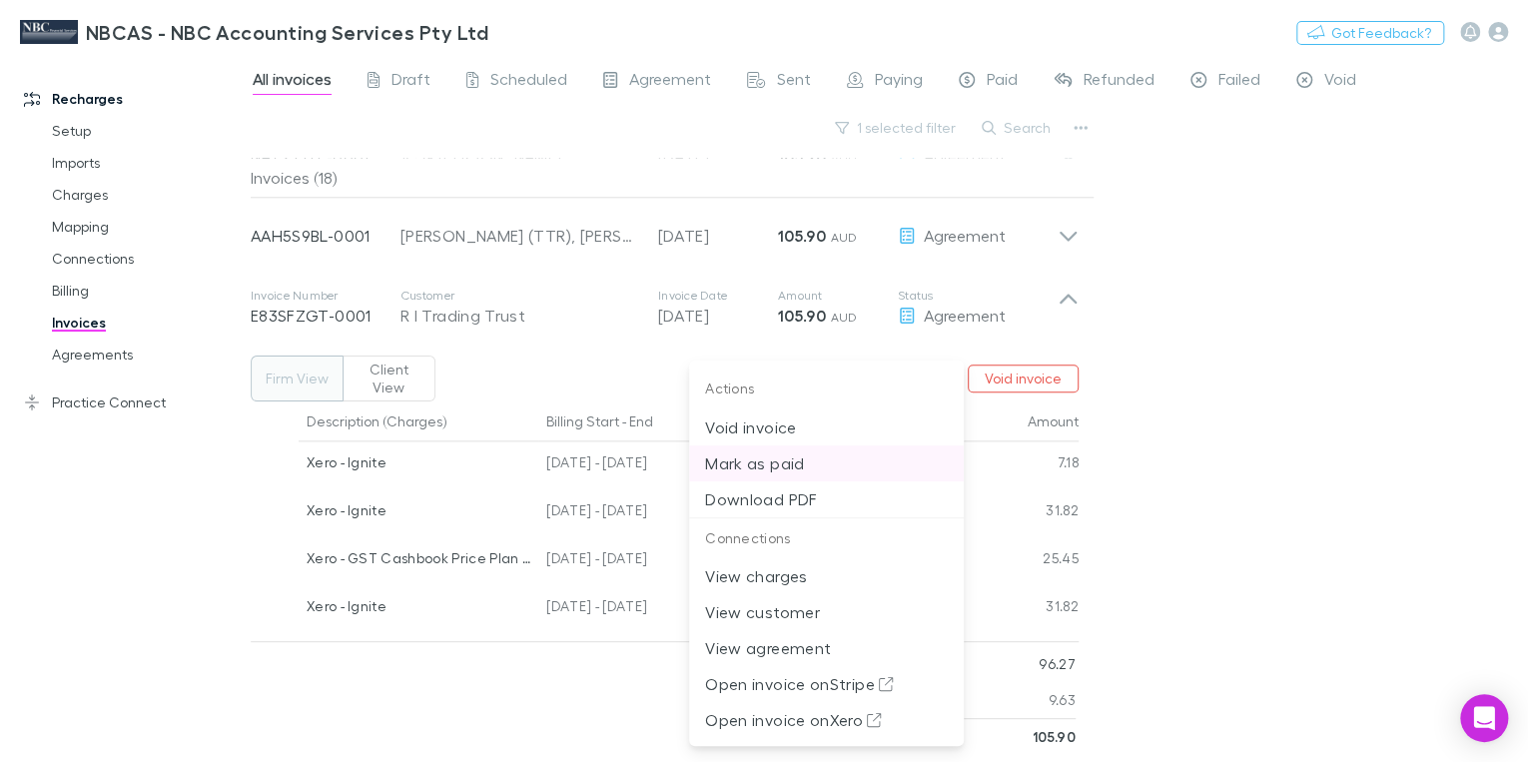
click at [792, 468] on p "Mark as paid" at bounding box center [826, 463] width 243 height 24
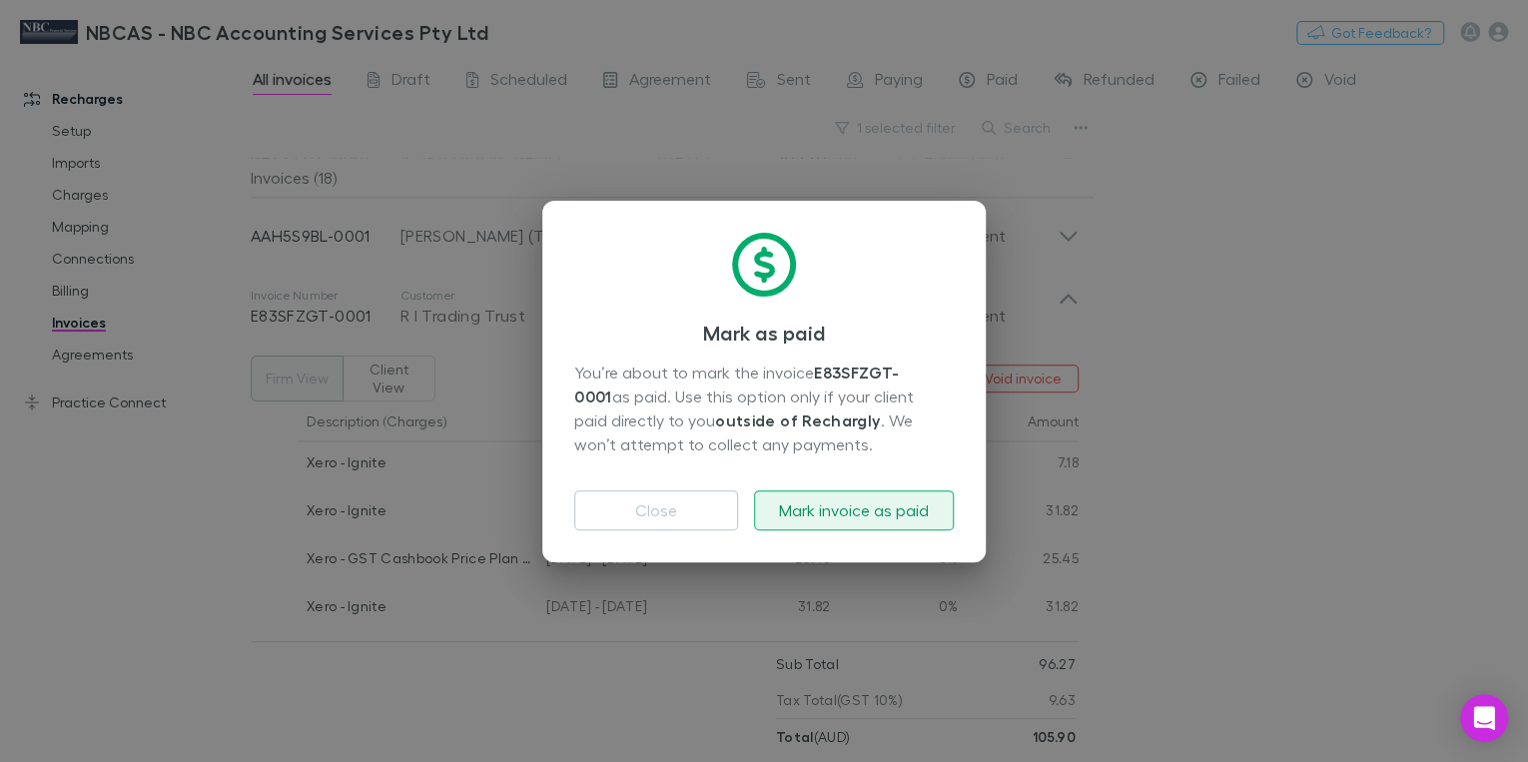
click at [820, 511] on button "Mark invoice as paid" at bounding box center [854, 510] width 200 height 40
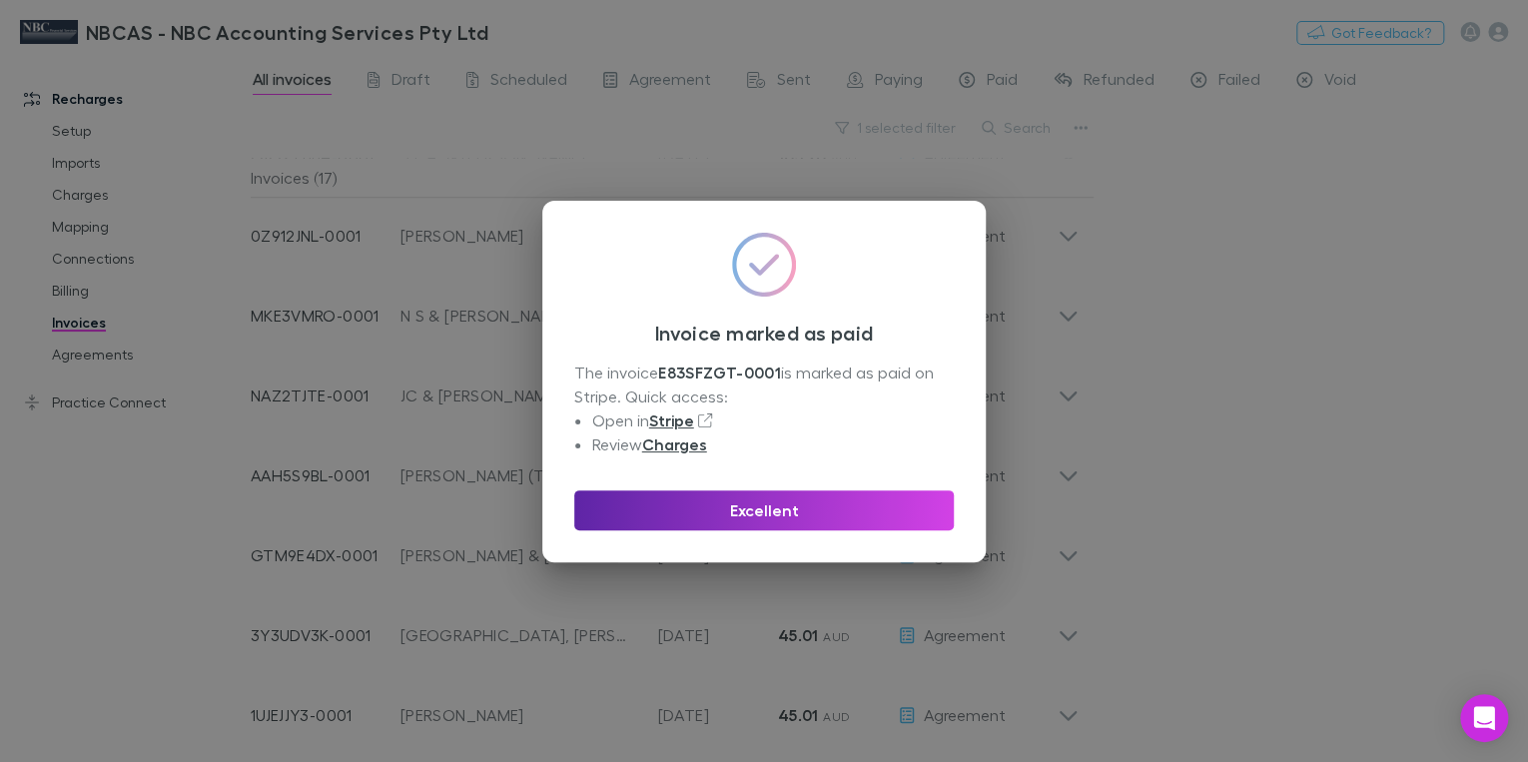
scroll to position [809, 0]
